Goal: Navigation & Orientation: Find specific page/section

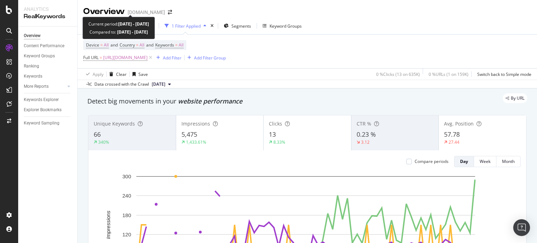
scroll to position [223, 0]
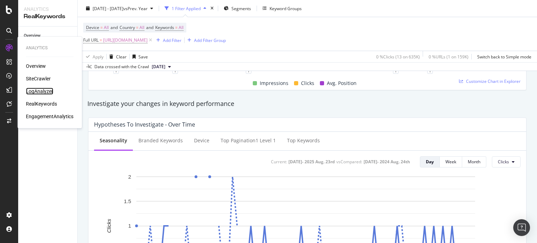
click at [35, 93] on div "LogAnalyzer" at bounding box center [39, 91] width 27 height 7
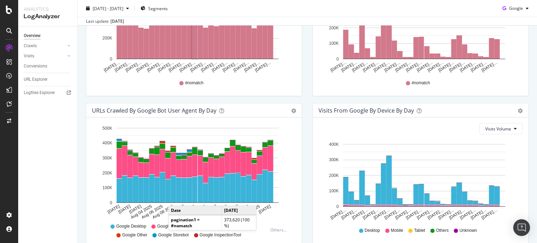
scroll to position [339, 0]
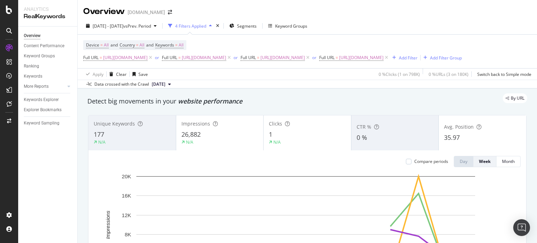
scroll to position [49, 0]
